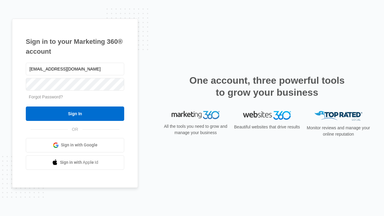
type input "[EMAIL_ADDRESS][DOMAIN_NAME]"
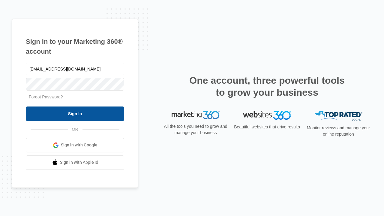
click at [75, 113] on input "Sign In" at bounding box center [75, 113] width 98 height 14
